Goal: Transaction & Acquisition: Purchase product/service

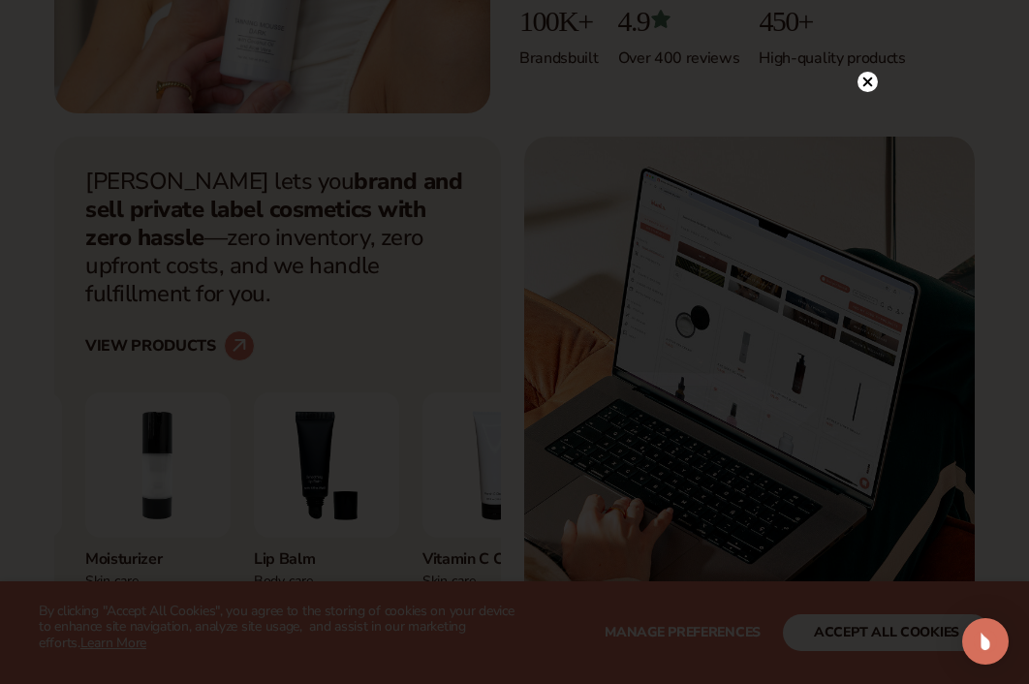
scroll to position [570, 0]
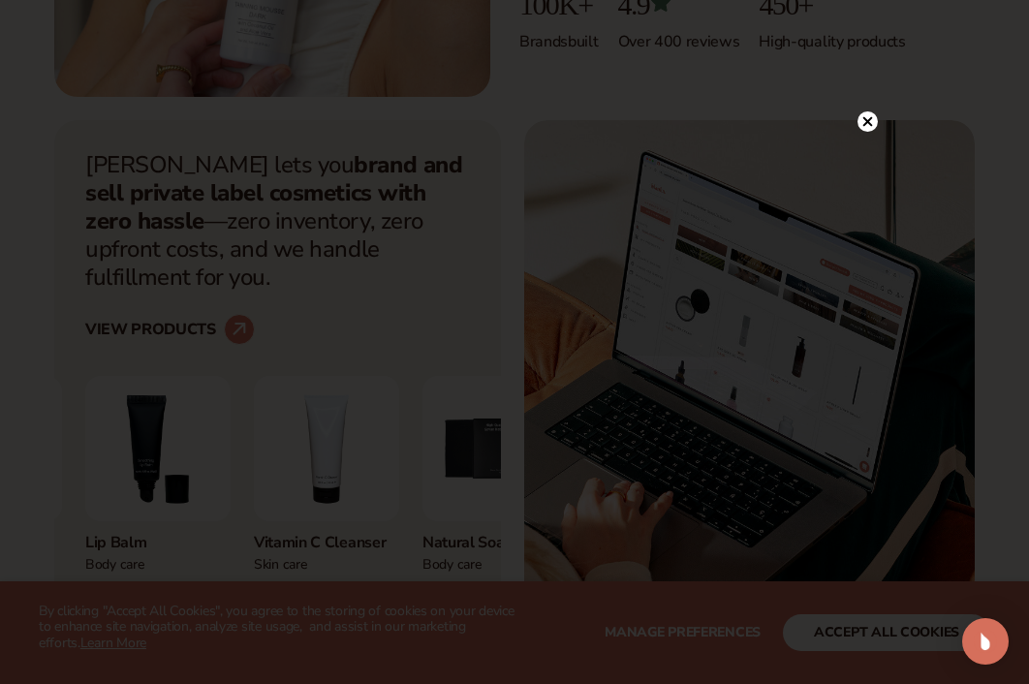
click at [864, 124] on icon at bounding box center [868, 121] width 10 height 10
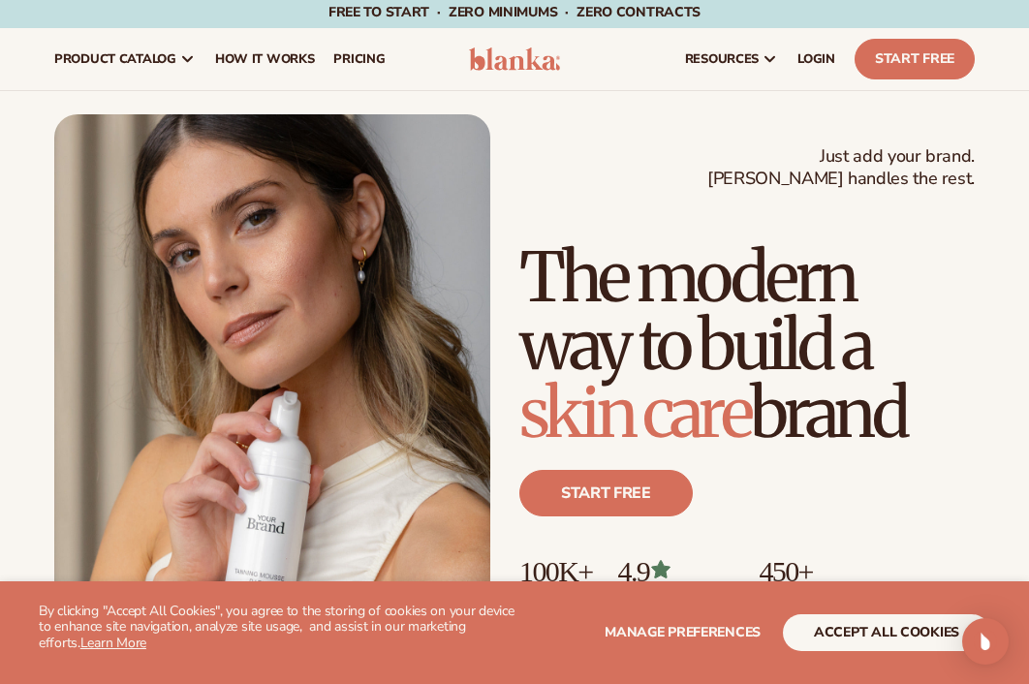
scroll to position [0, 0]
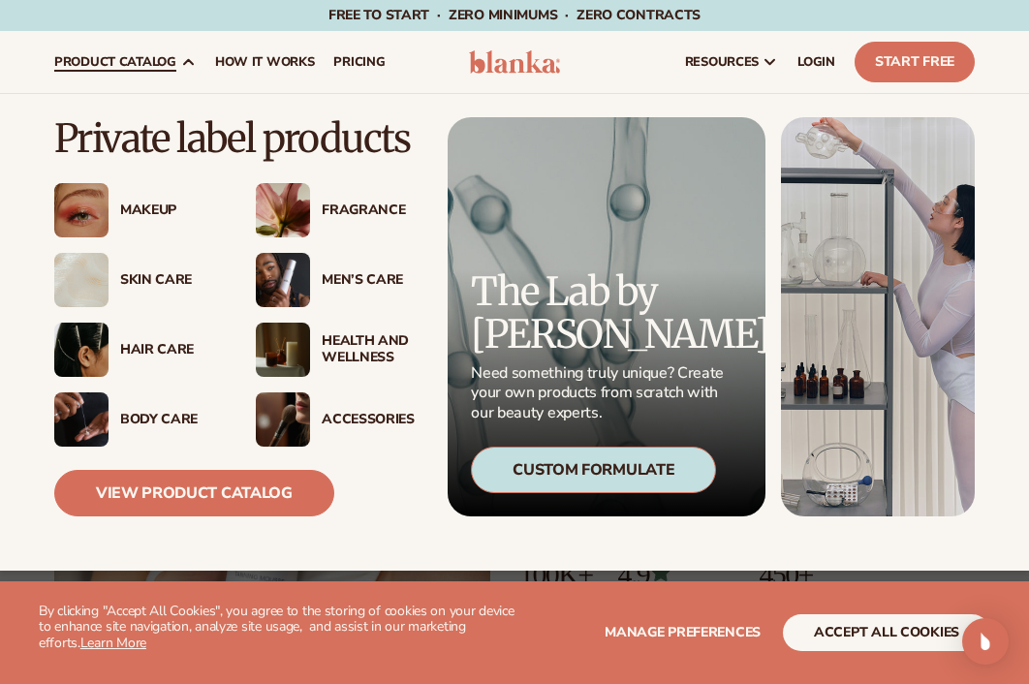
click at [350, 346] on div "Health And Wellness" at bounding box center [370, 349] width 97 height 33
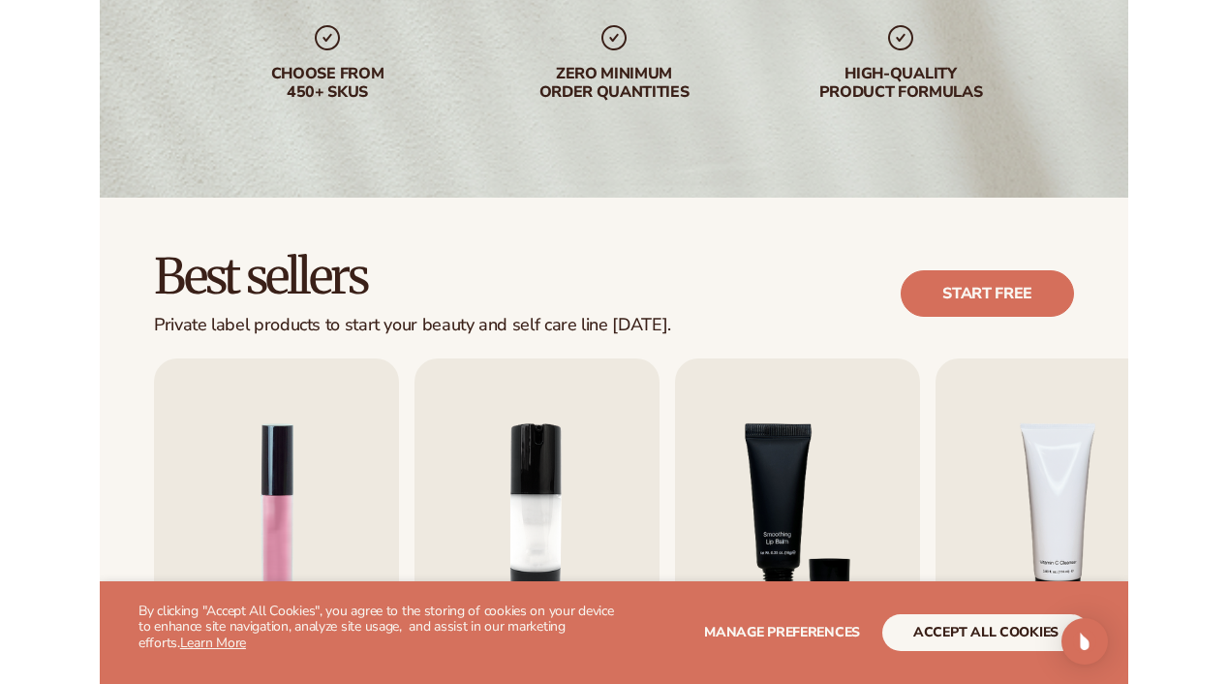
scroll to position [326, 0]
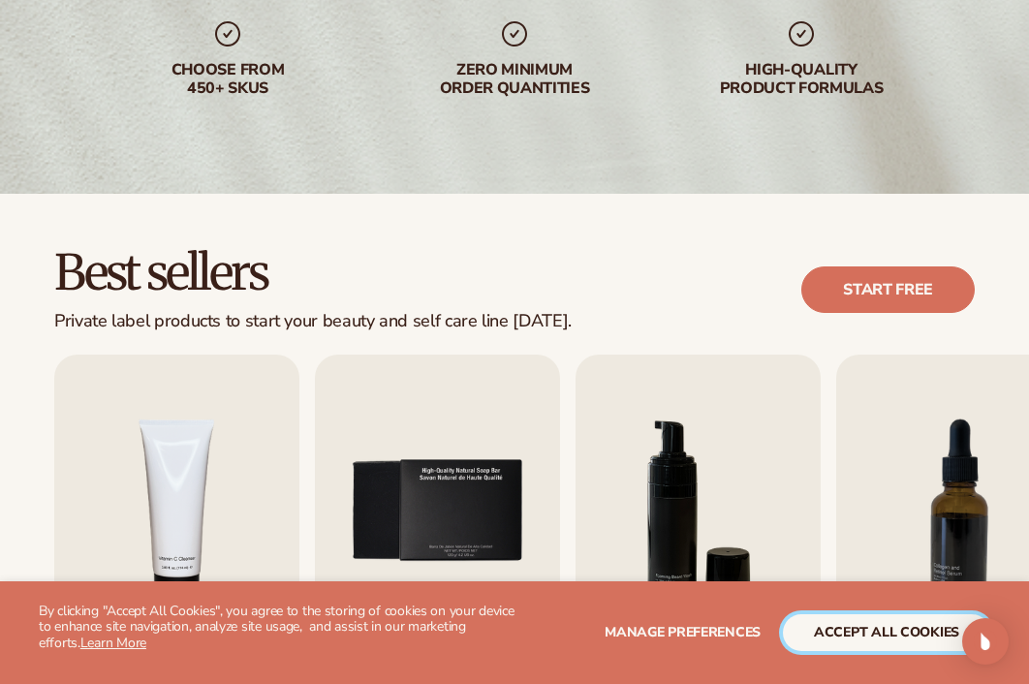
click at [848, 629] on button "accept all cookies" at bounding box center [886, 632] width 207 height 37
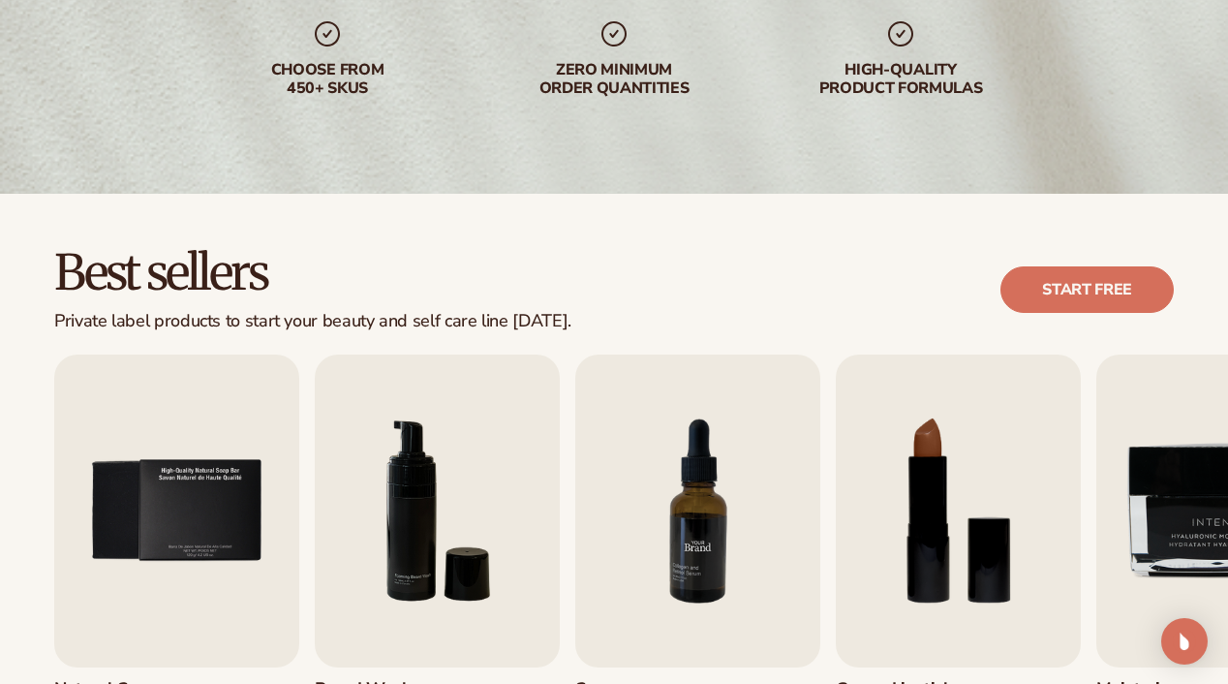
click at [724, 565] on img "7 / 9" at bounding box center [697, 511] width 245 height 313
click at [688, 556] on img "7 / 9" at bounding box center [697, 511] width 245 height 313
click at [1028, 295] on link "Start free" at bounding box center [1087, 289] width 173 height 46
